Goal: Task Accomplishment & Management: Manage account settings

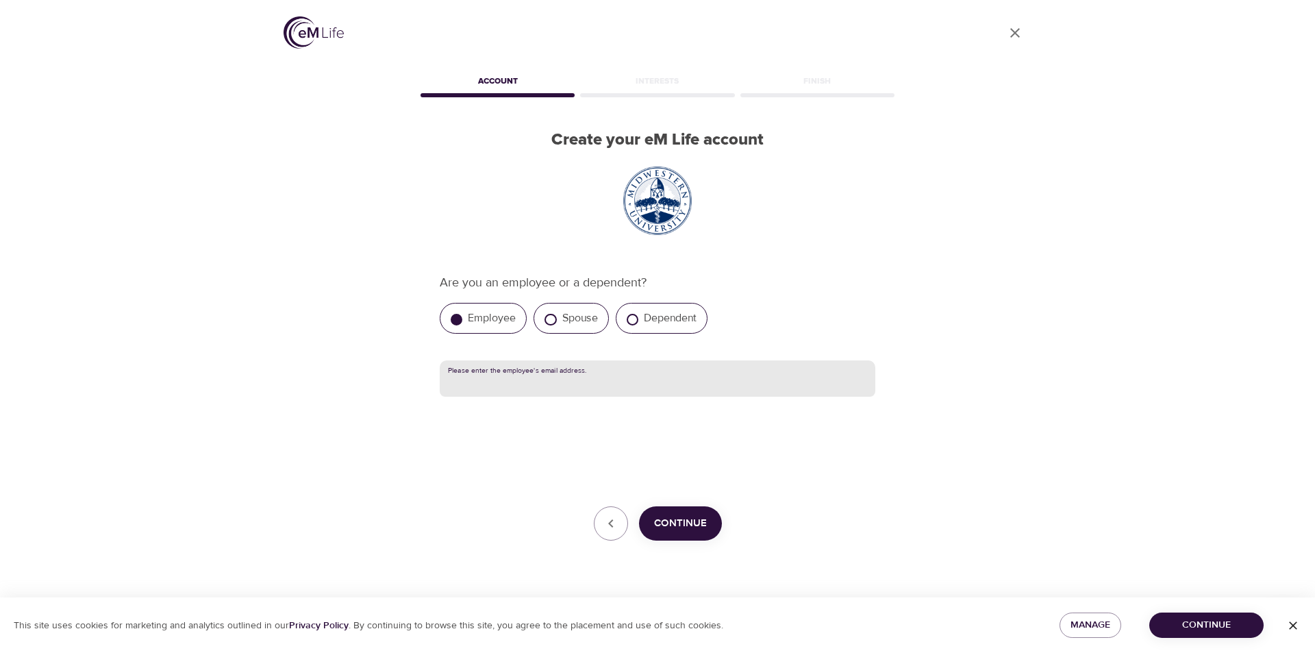
click at [527, 382] on input "text" at bounding box center [658, 378] width 436 height 37
click at [1013, 34] on icon "close" at bounding box center [1015, 33] width 10 height 10
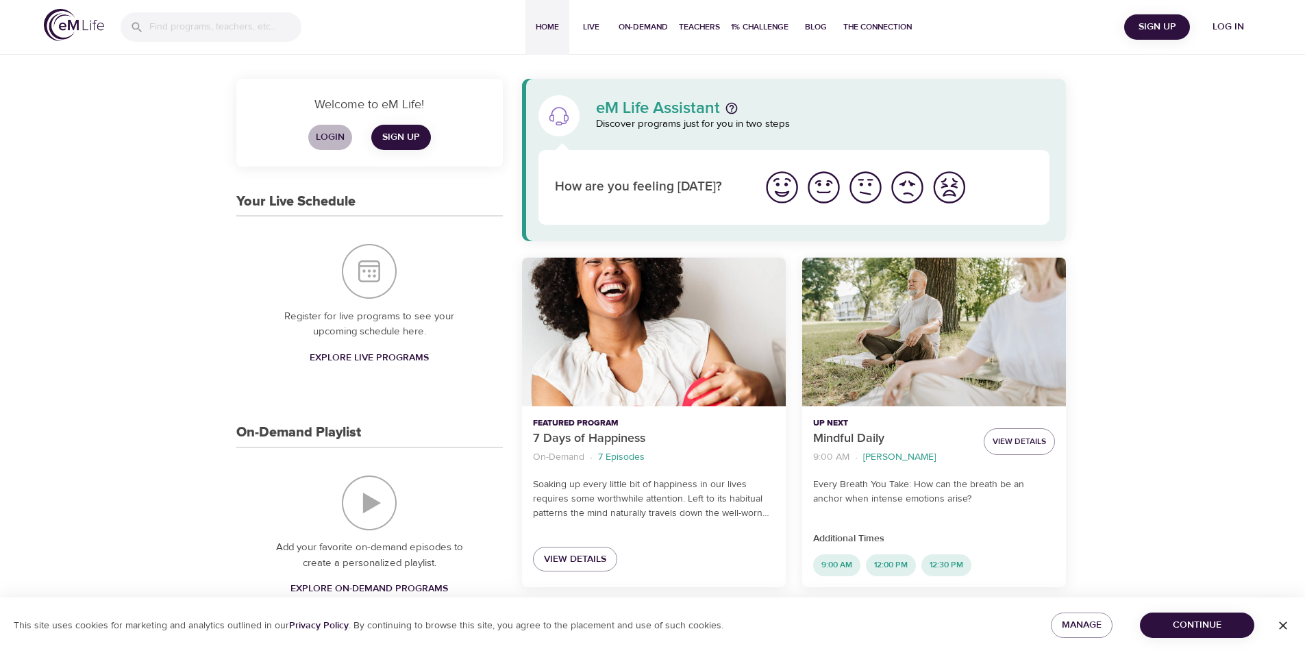
click at [336, 135] on span "Login" at bounding box center [330, 137] width 33 height 17
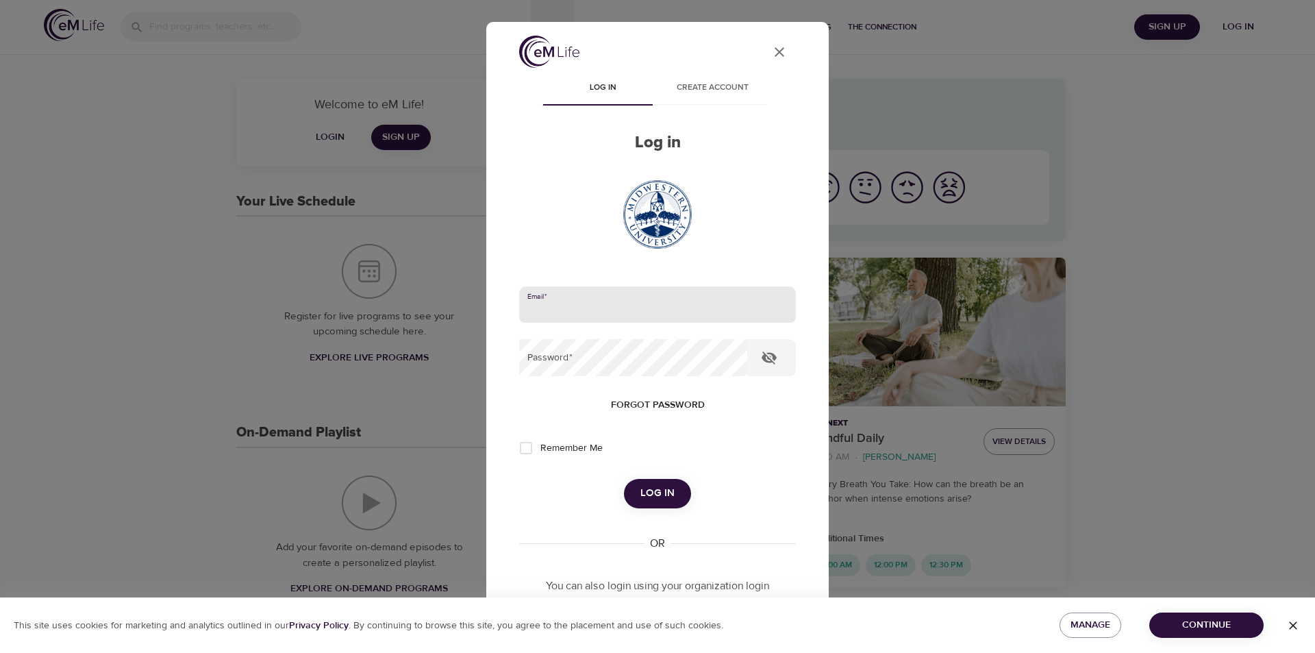
click at [648, 317] on input "email" at bounding box center [657, 304] width 277 height 37
type input "[EMAIL_ADDRESS][DOMAIN_NAME]"
click at [624, 479] on button "Log in" at bounding box center [657, 493] width 67 height 29
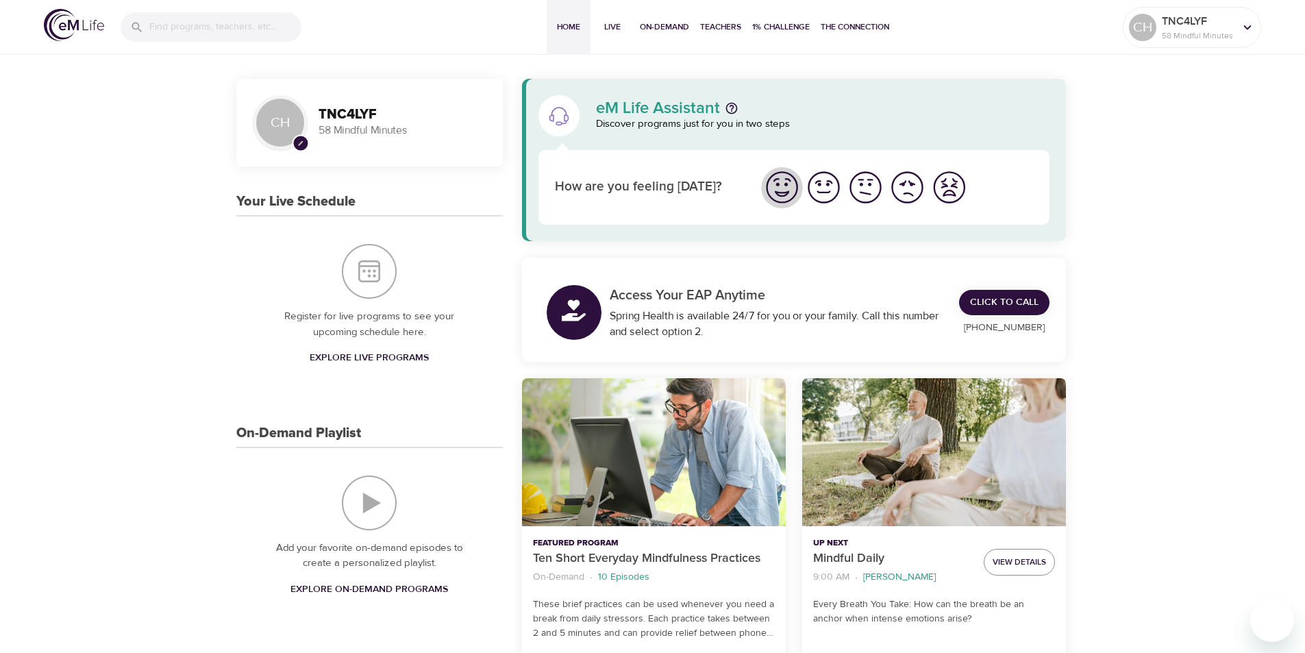
click at [777, 192] on img "I'm feeling great" at bounding box center [782, 187] width 38 height 38
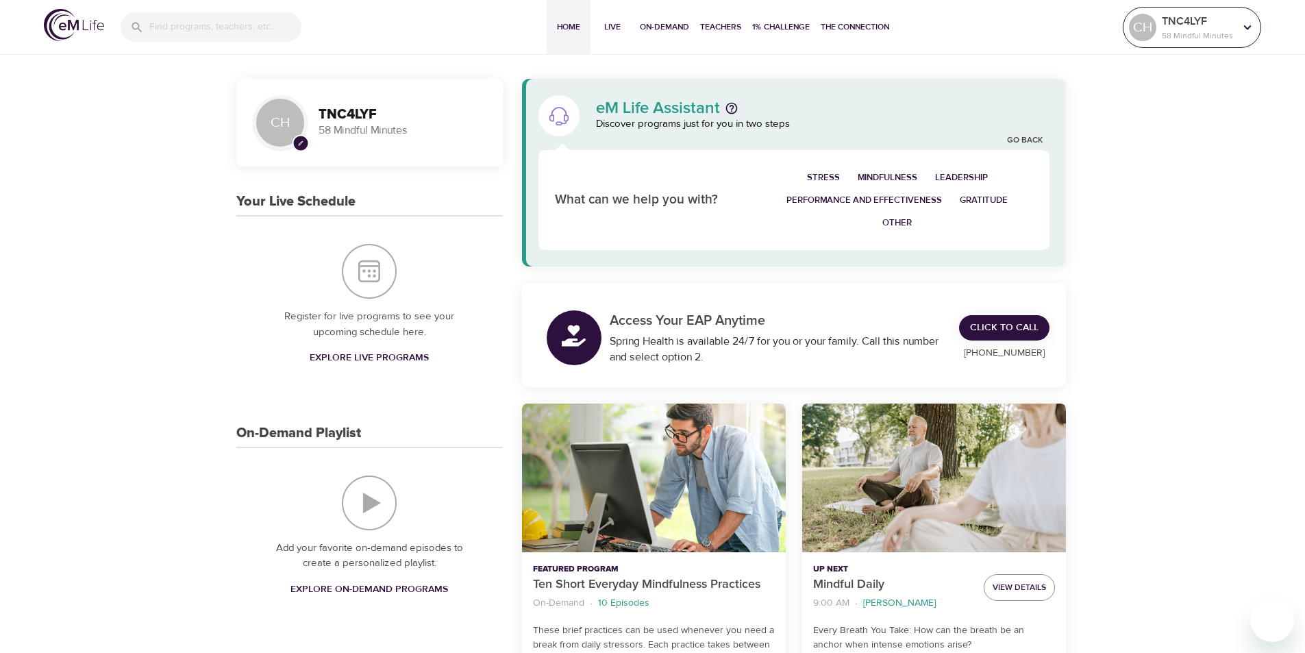
click at [1232, 43] on div "TNC4LYF 58 Mindful Minutes" at bounding box center [1198, 27] width 78 height 34
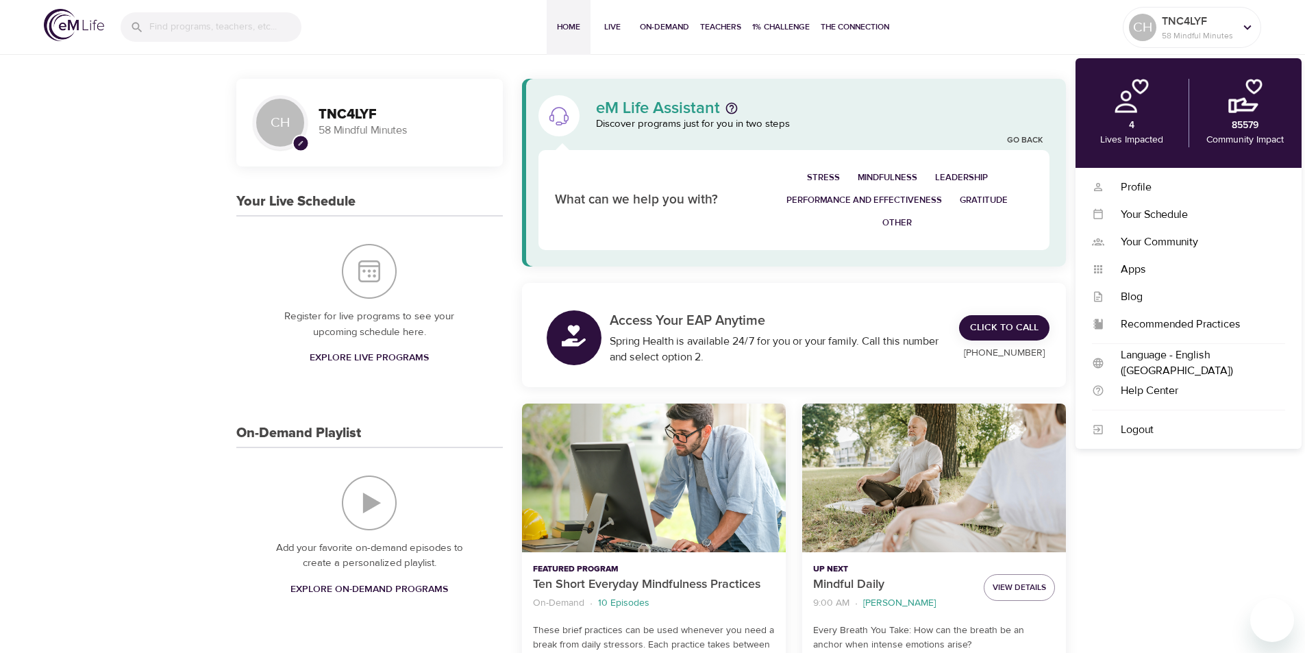
click at [1138, 128] on div "4 Lives Impacted" at bounding box center [1131, 113] width 113 height 68
click at [953, 53] on div "Home Live On-Demand Teachers 1% Challenge The Connection" at bounding box center [720, 27] width 805 height 55
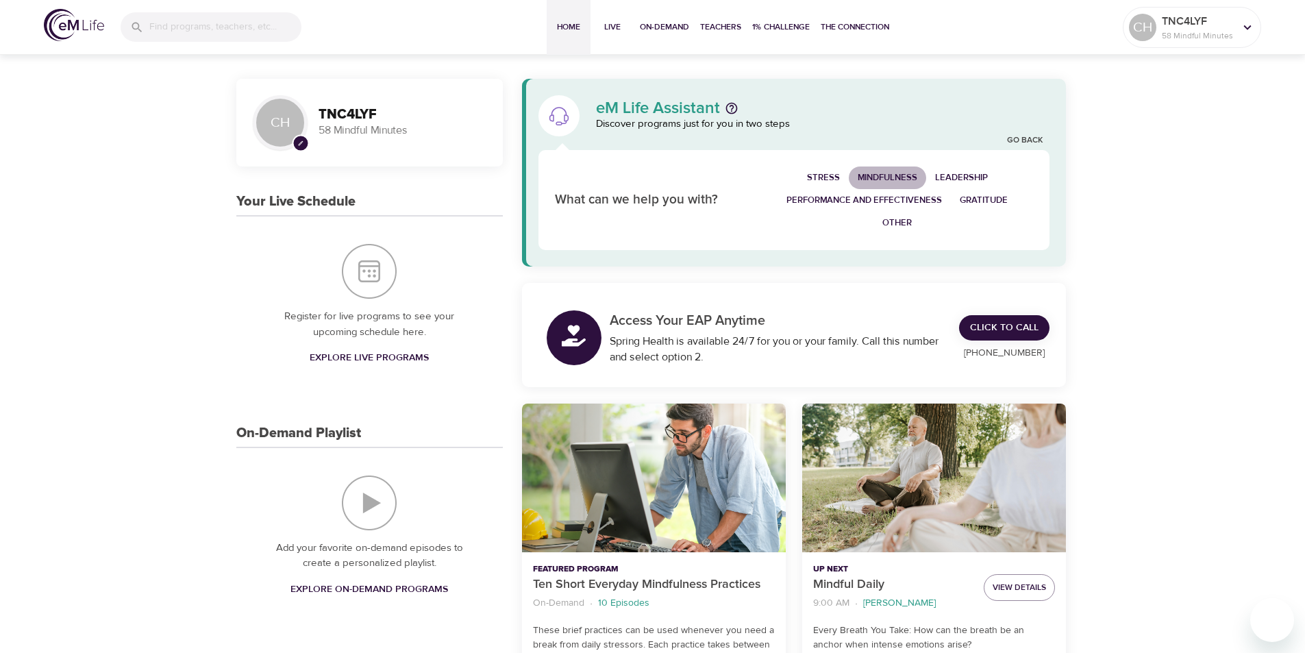
click at [884, 175] on span "Mindfulness" at bounding box center [888, 178] width 60 height 16
